Goal: Information Seeking & Learning: Check status

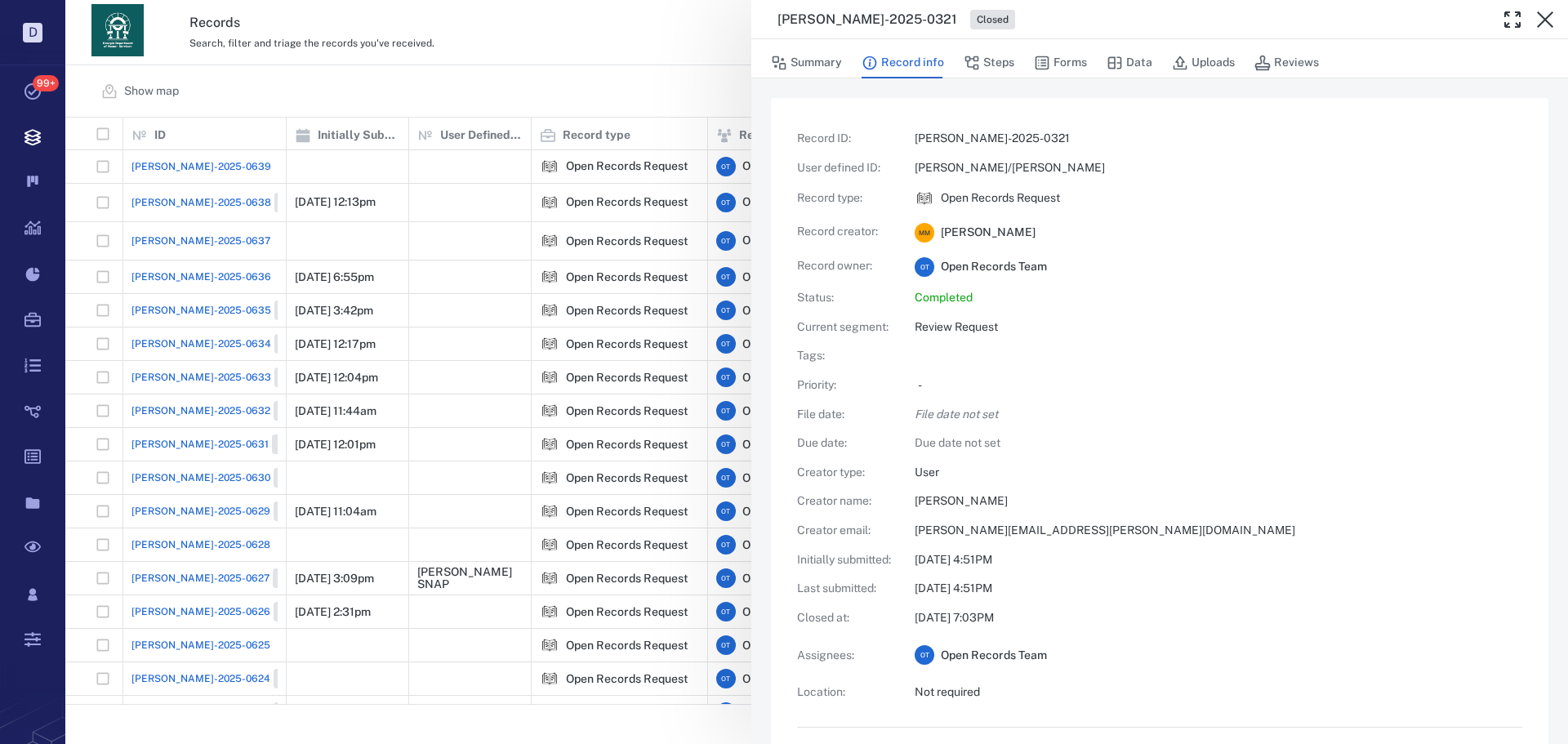
click at [691, 99] on div "[PERSON_NAME]-2025-0321 Closed Summary Record info Steps Forms Data Uploads Rev…" at bounding box center [816, 372] width 1502 height 744
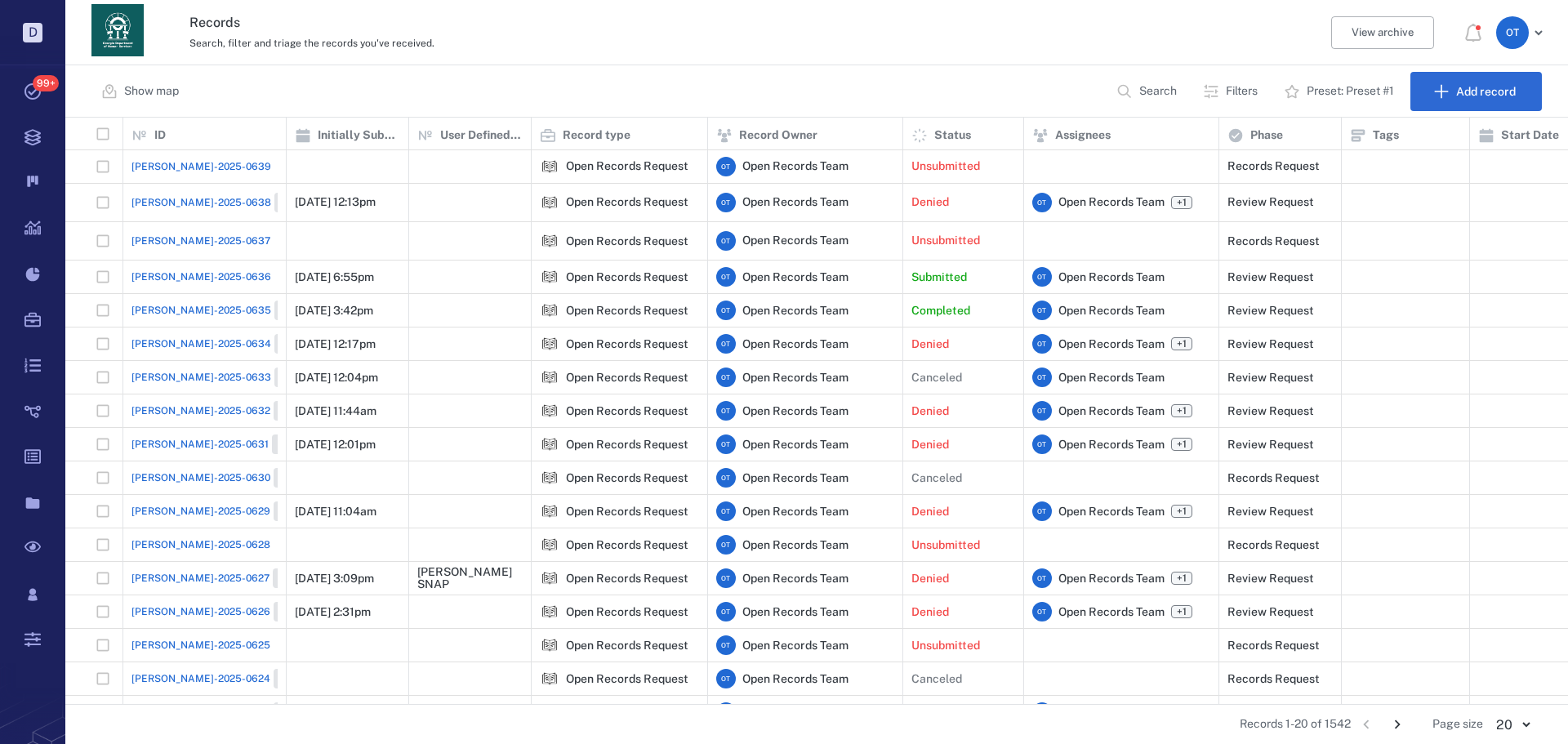
click at [1146, 97] on p "Search" at bounding box center [1157, 91] width 37 height 16
type input "******"
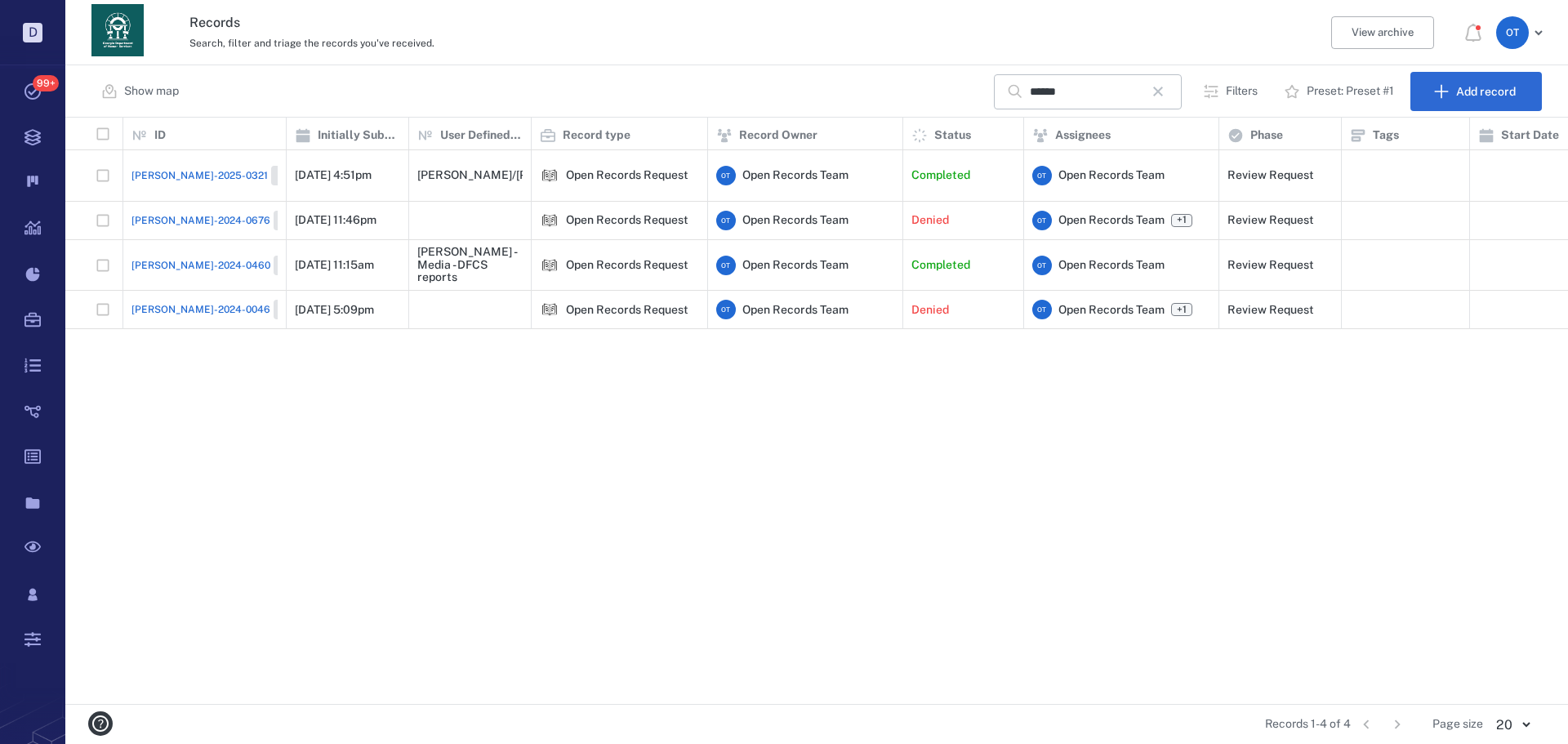
click at [174, 170] on span "[PERSON_NAME]-2025-0321" at bounding box center [199, 176] width 137 height 14
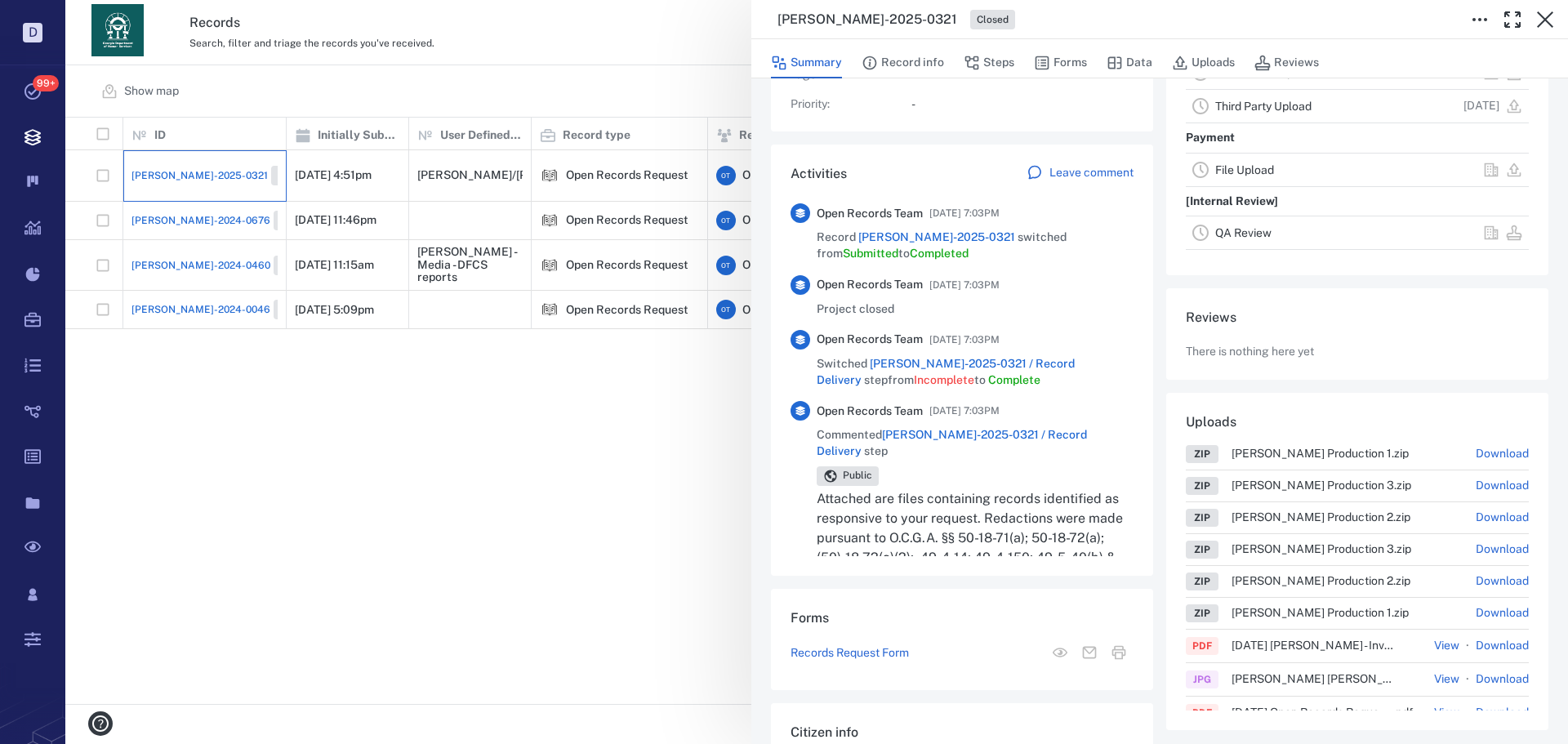
scroll to position [502, 0]
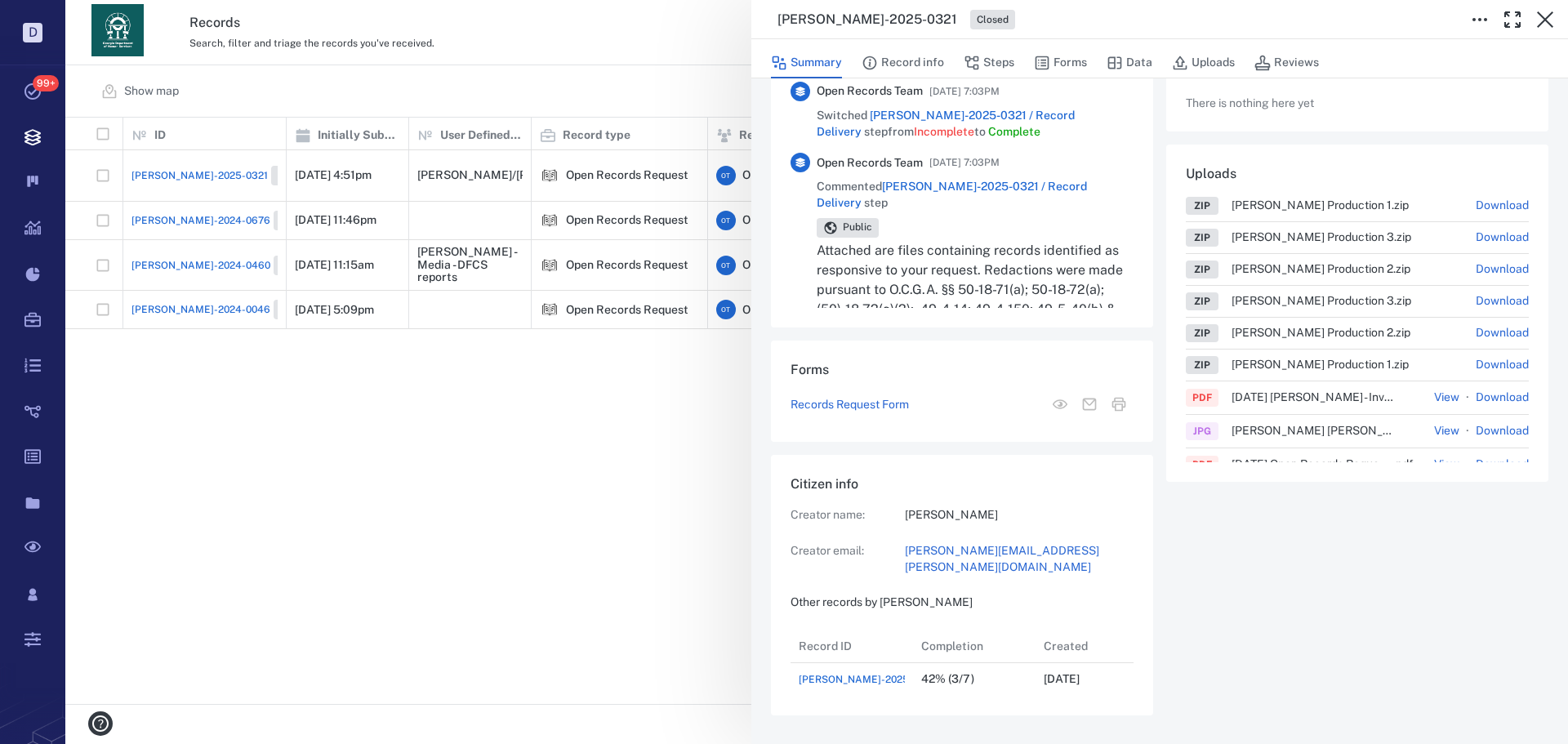
click at [1045, 243] on p "Attached are files containing records identified as responsive to your request.…" at bounding box center [975, 329] width 317 height 176
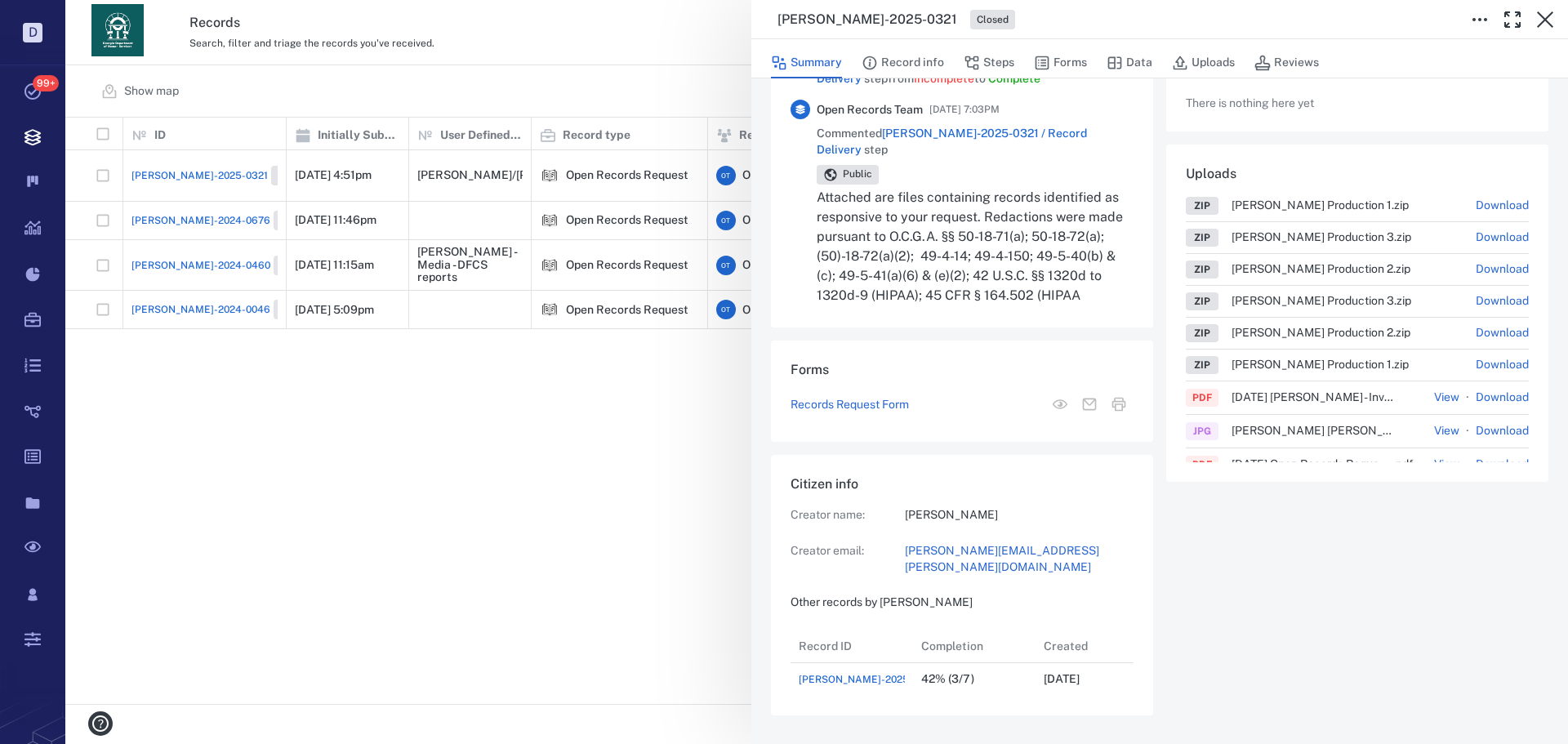
scroll to position [81, 0]
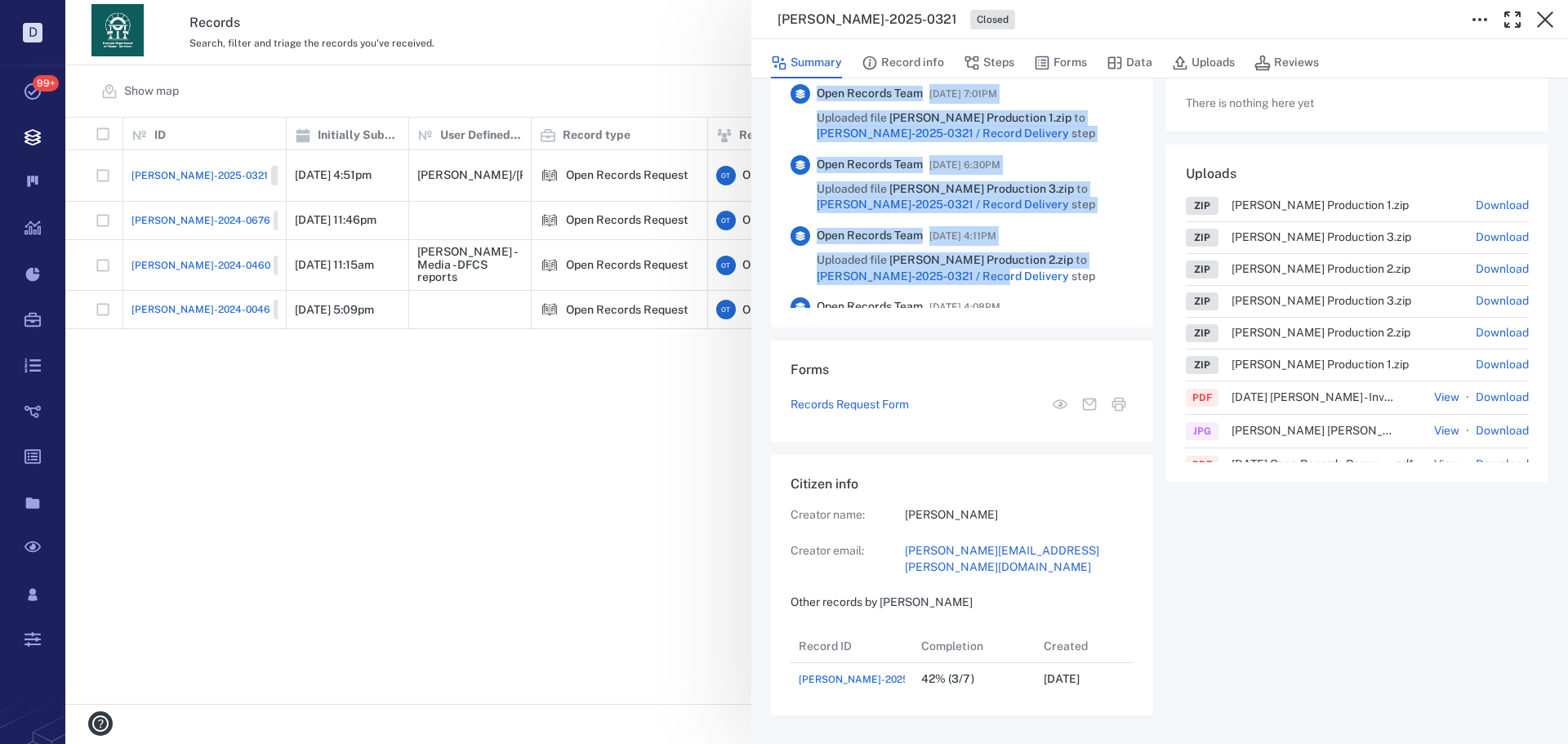
drag, startPoint x: 809, startPoint y: 148, endPoint x: 962, endPoint y: 237, distance: 177.0
click at [961, 297] on div "Open Records Team [DATE] 7:03PM Record [PERSON_NAME]-2025-0321 switched from Su…" at bounding box center [961, 128] width 343 height 359
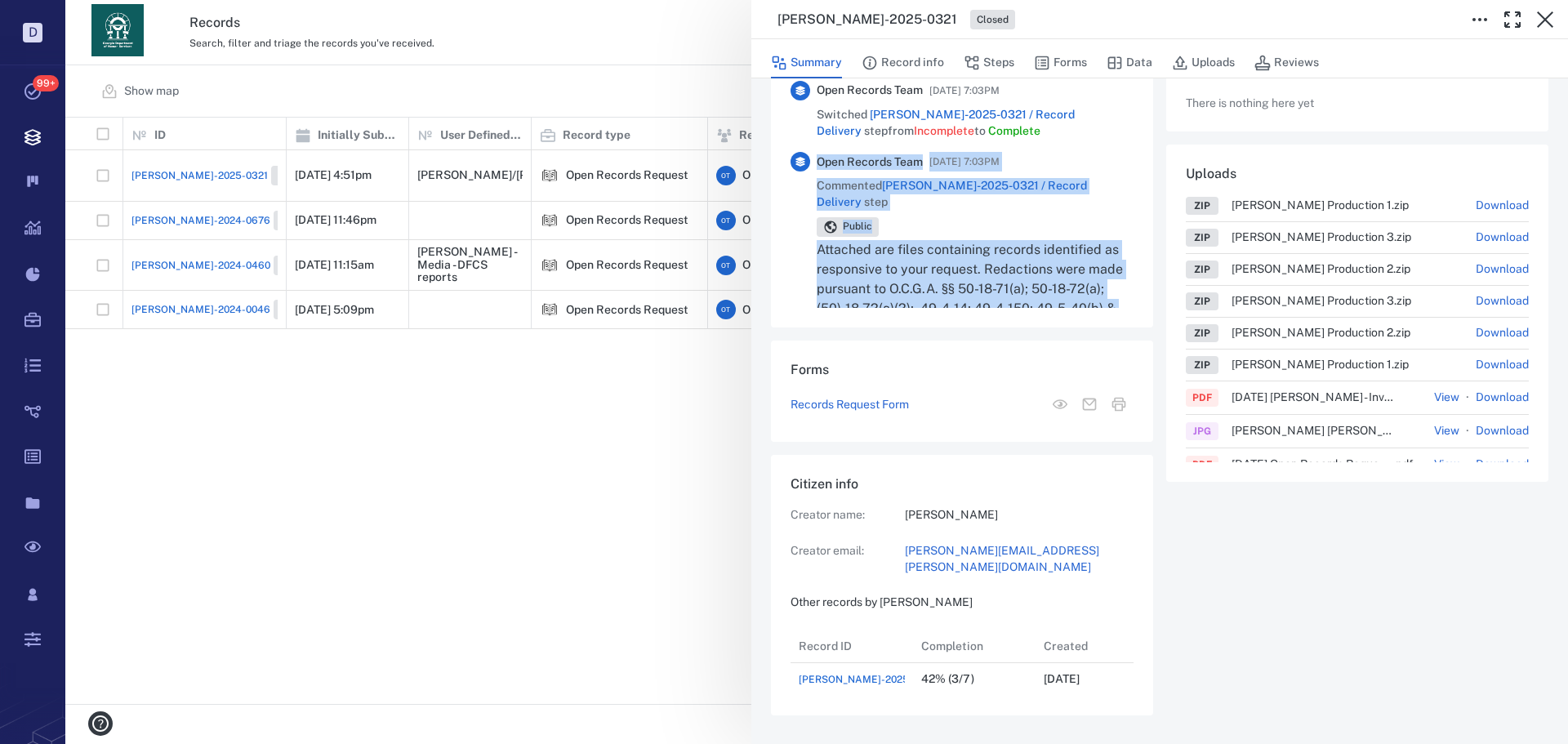
scroll to position [0, 0]
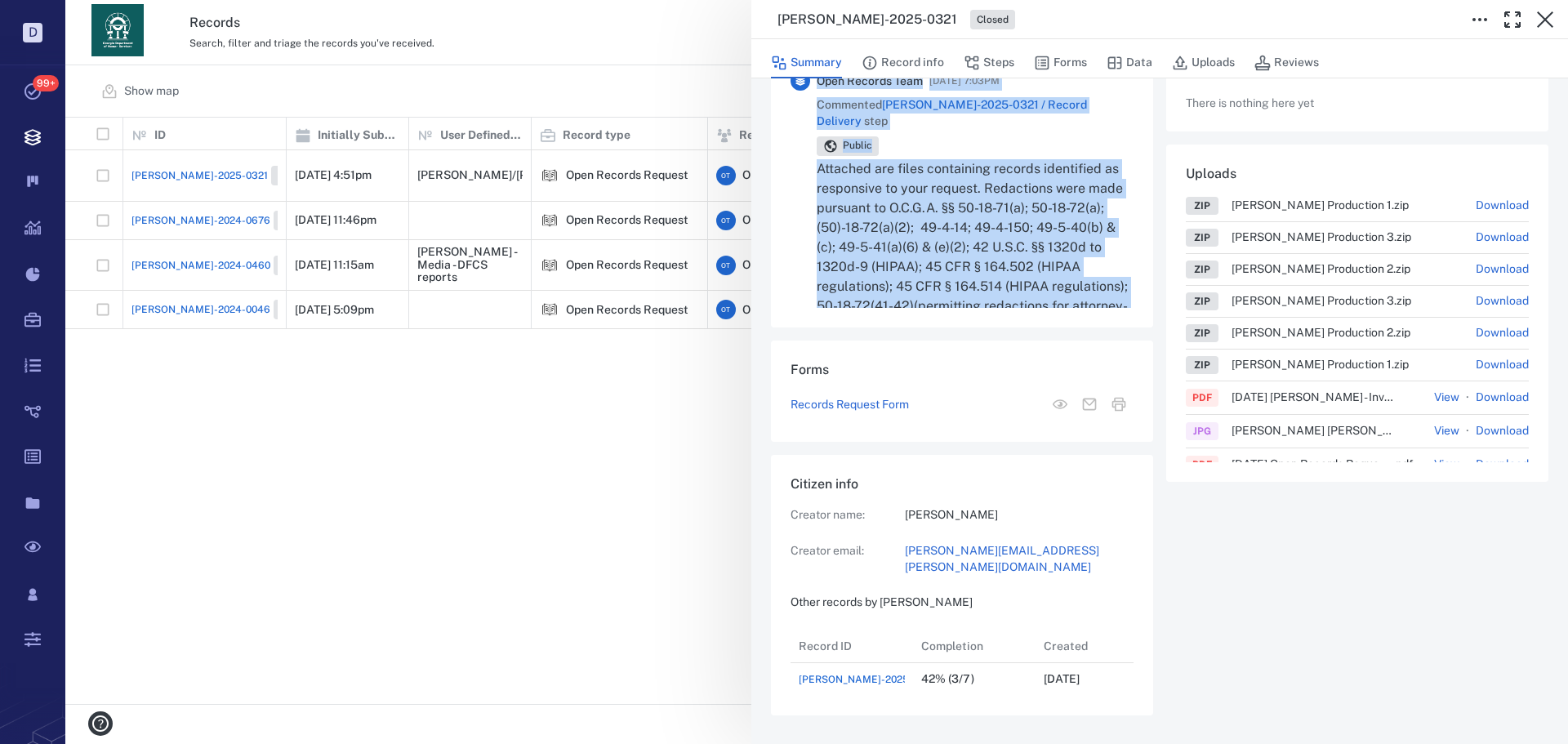
click at [1053, 217] on p "Attached are files containing records identified as responsive to your request.…" at bounding box center [975, 247] width 317 height 176
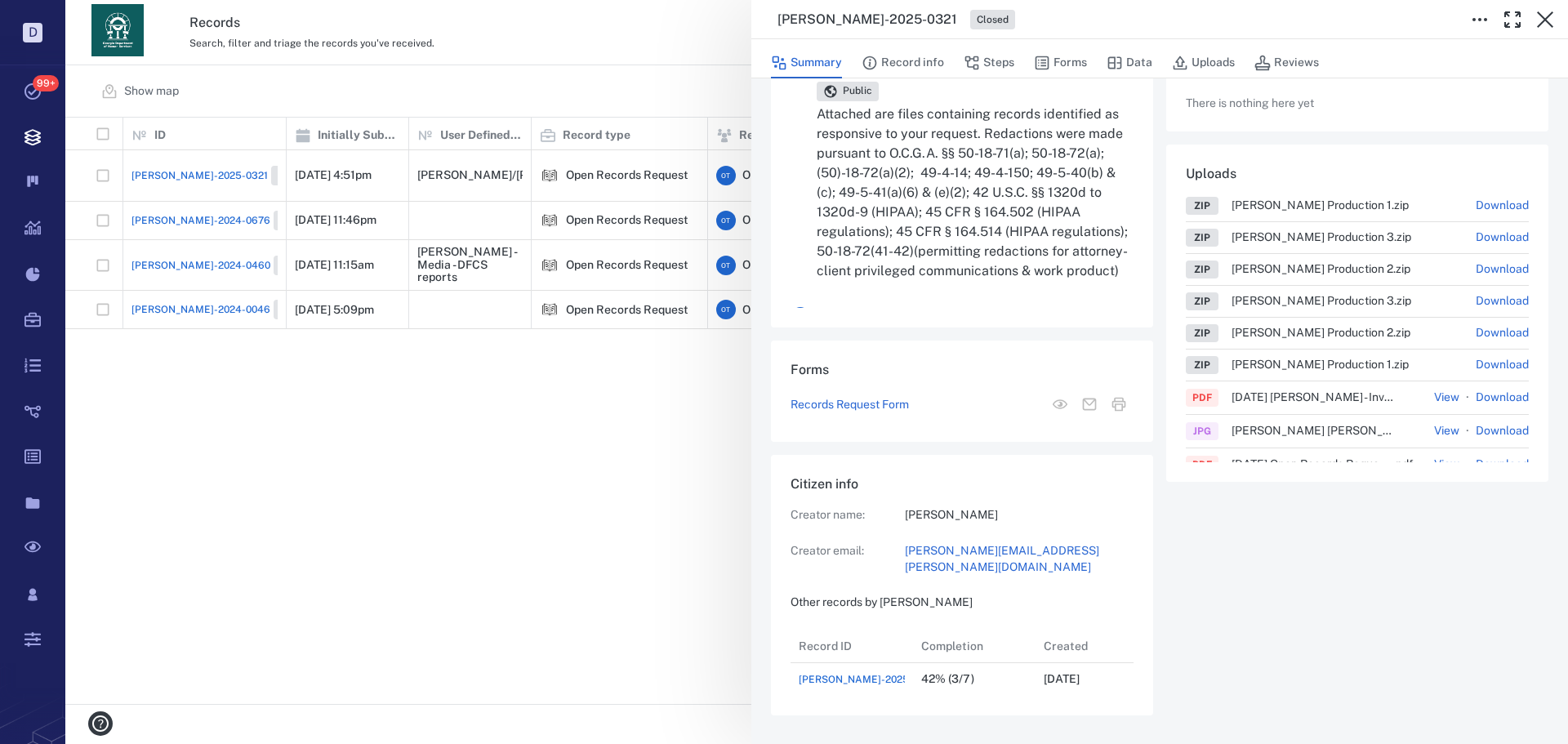
scroll to position [163, 0]
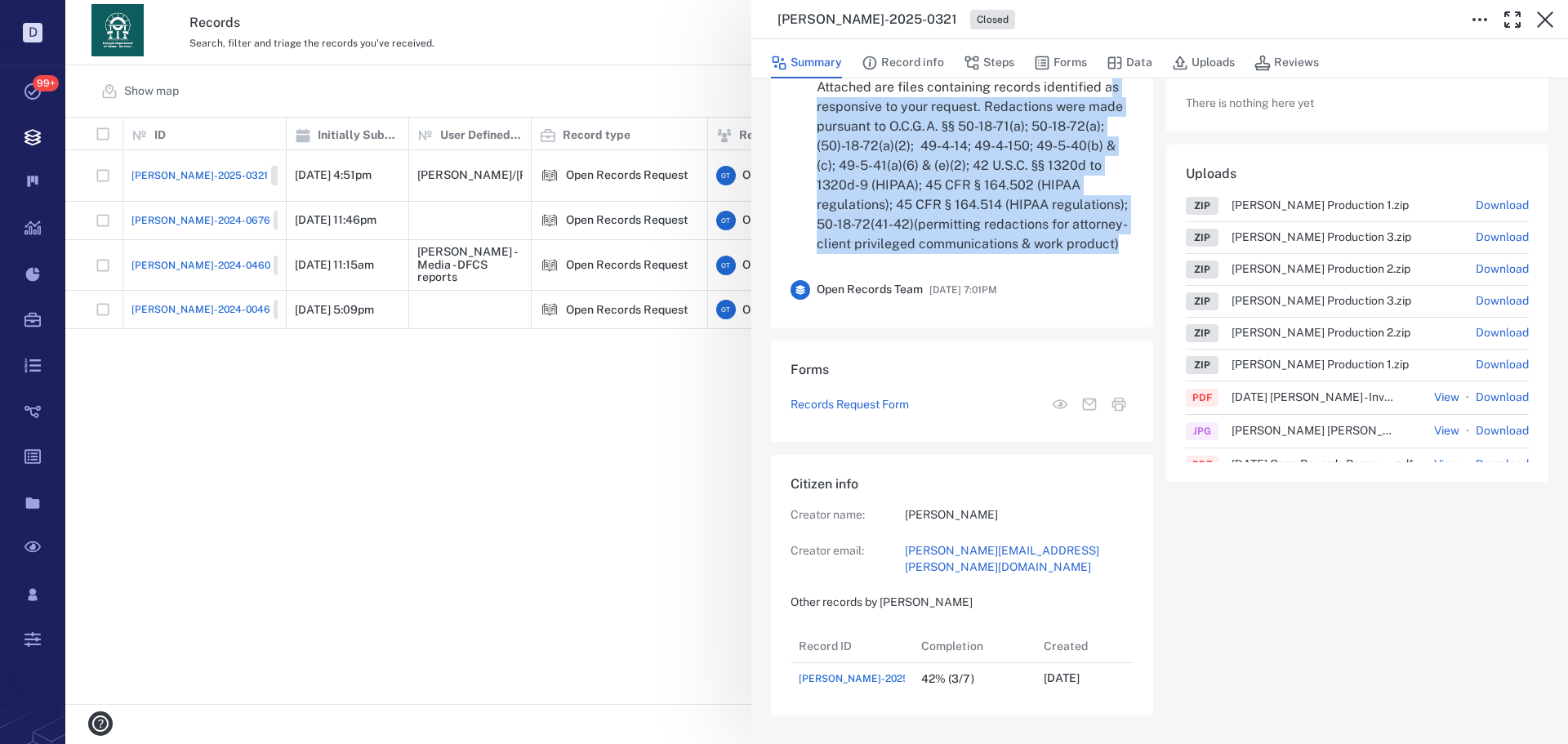
drag, startPoint x: 1018, startPoint y: 245, endPoint x: 820, endPoint y: 96, distance: 247.8
click at [820, 96] on p "Attached are files containing records identified as responsive to your request.…" at bounding box center [975, 166] width 317 height 176
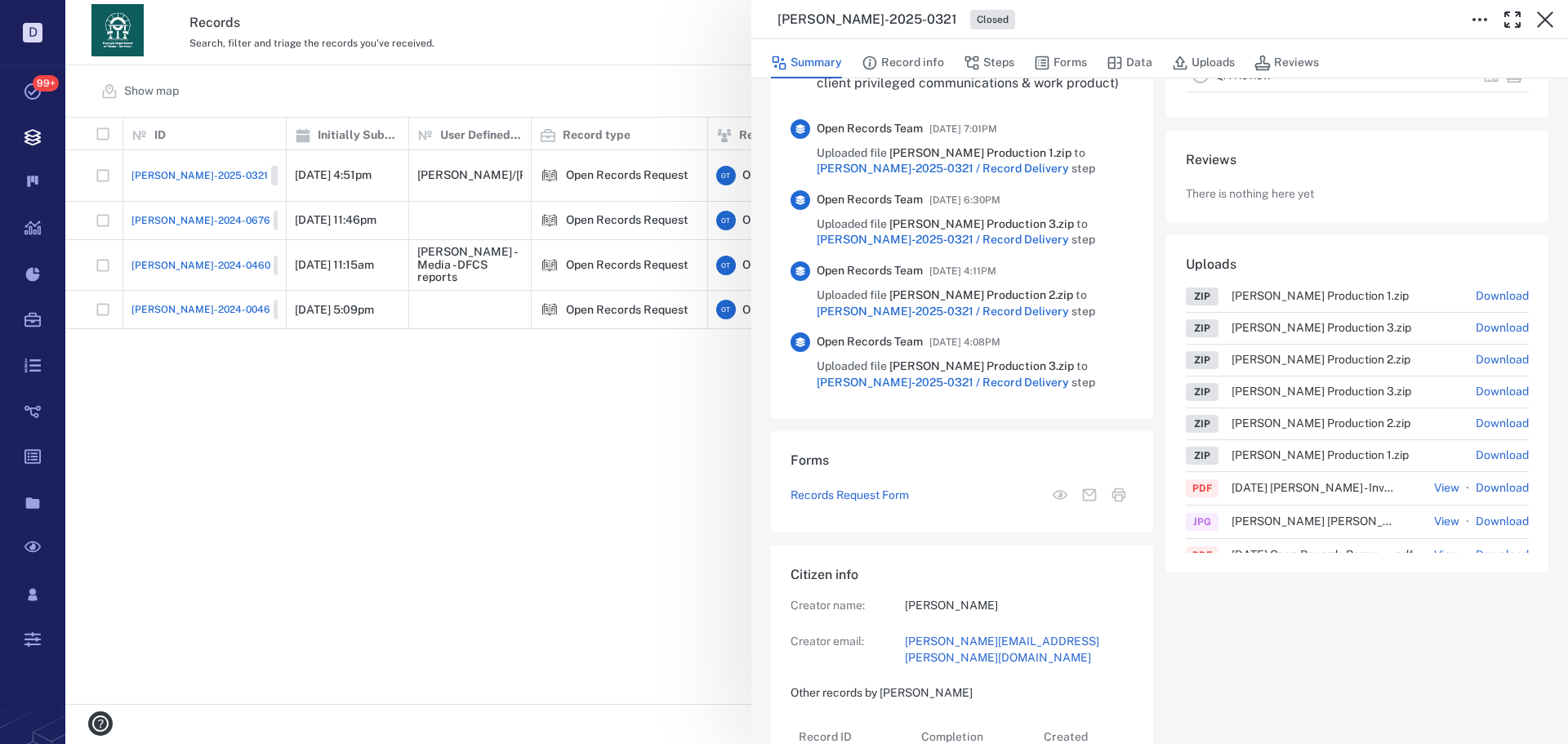
scroll to position [378, 0]
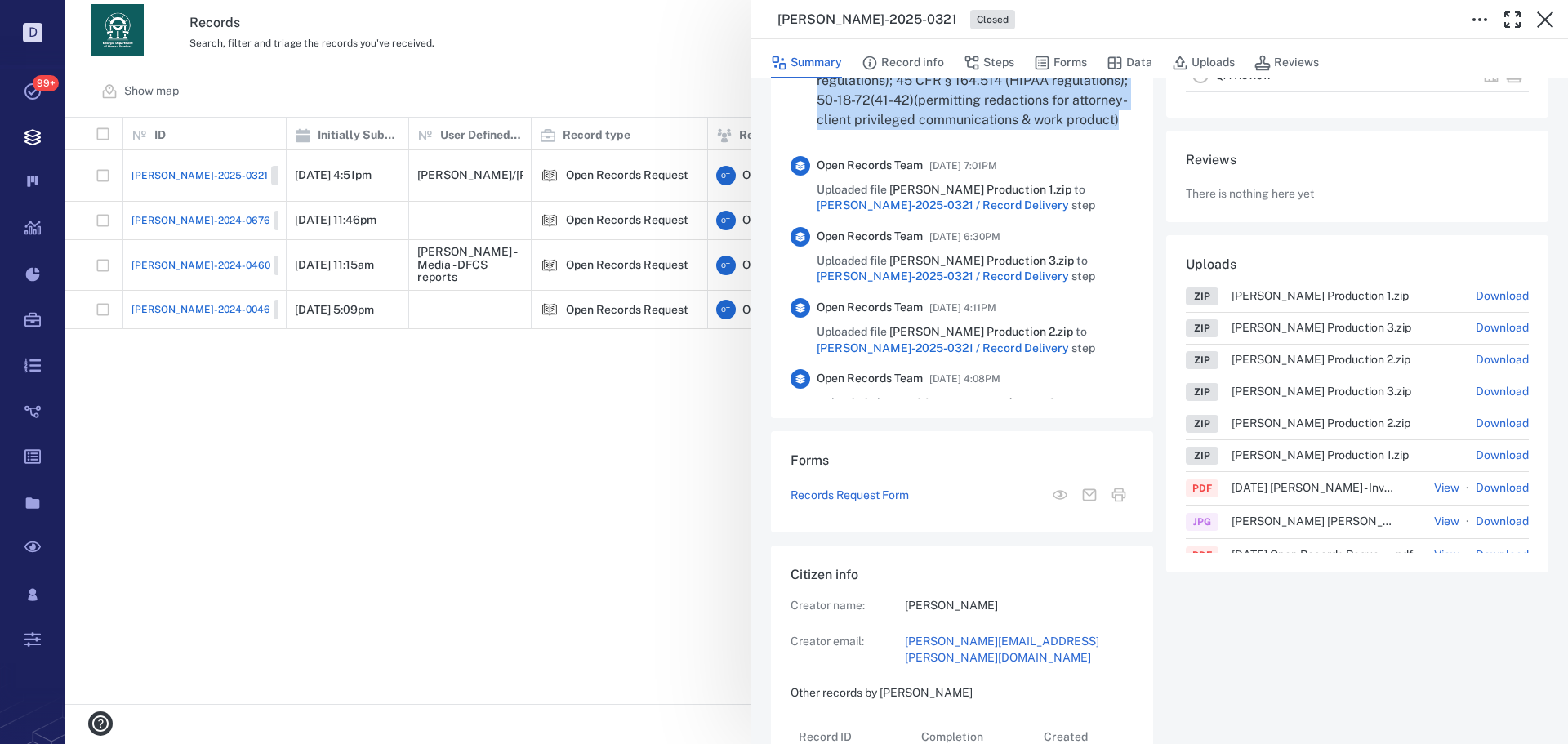
drag, startPoint x: 818, startPoint y: 153, endPoint x: 1016, endPoint y: 129, distance: 199.4
click at [1016, 129] on p "Attached are files containing records identified as responsive to your request.…" at bounding box center [975, 42] width 317 height 176
copy p "Attached are files containing records identified as responsive to your request.…"
